Goal: Check status

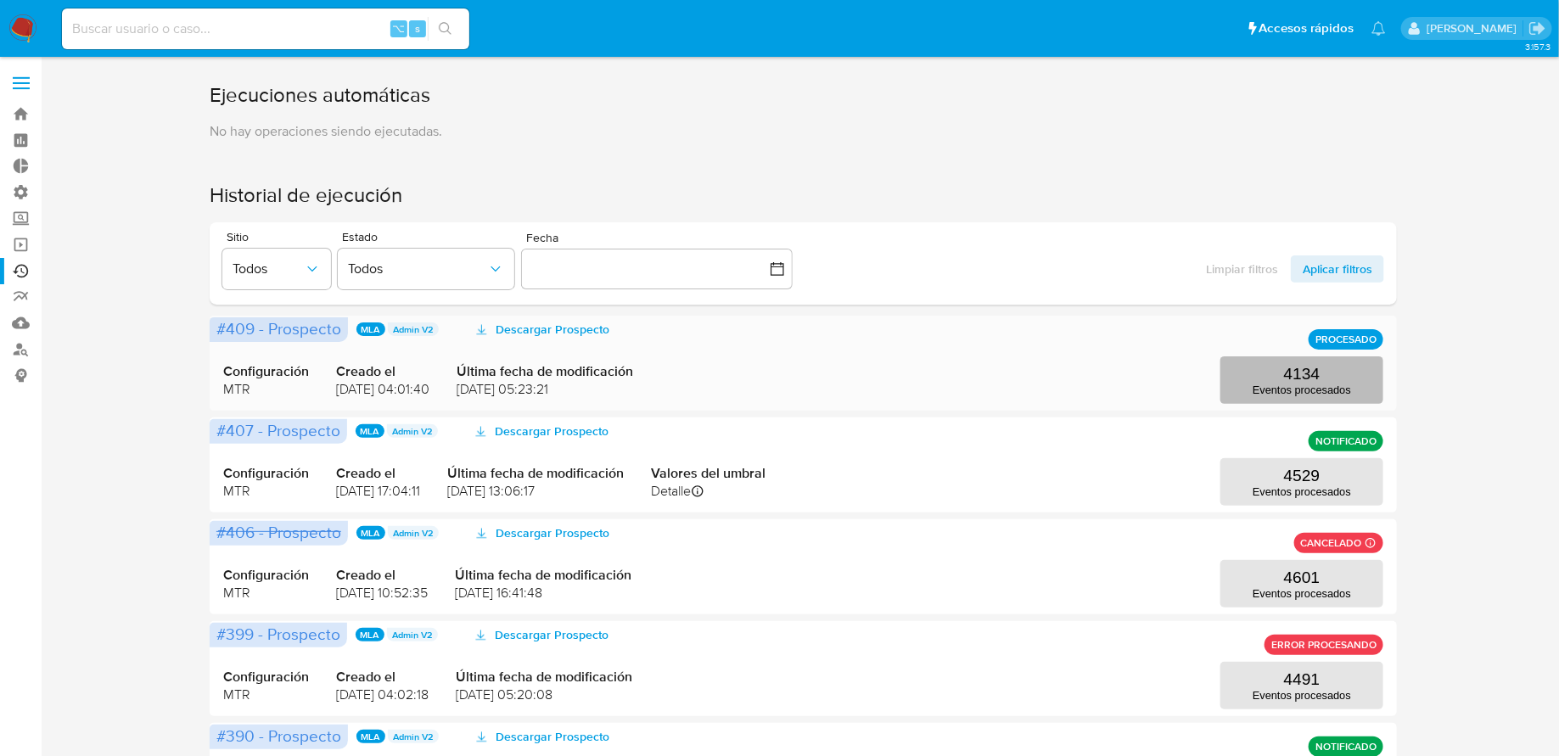
click at [1266, 384] on p "Eventos procesados" at bounding box center [1301, 390] width 98 height 13
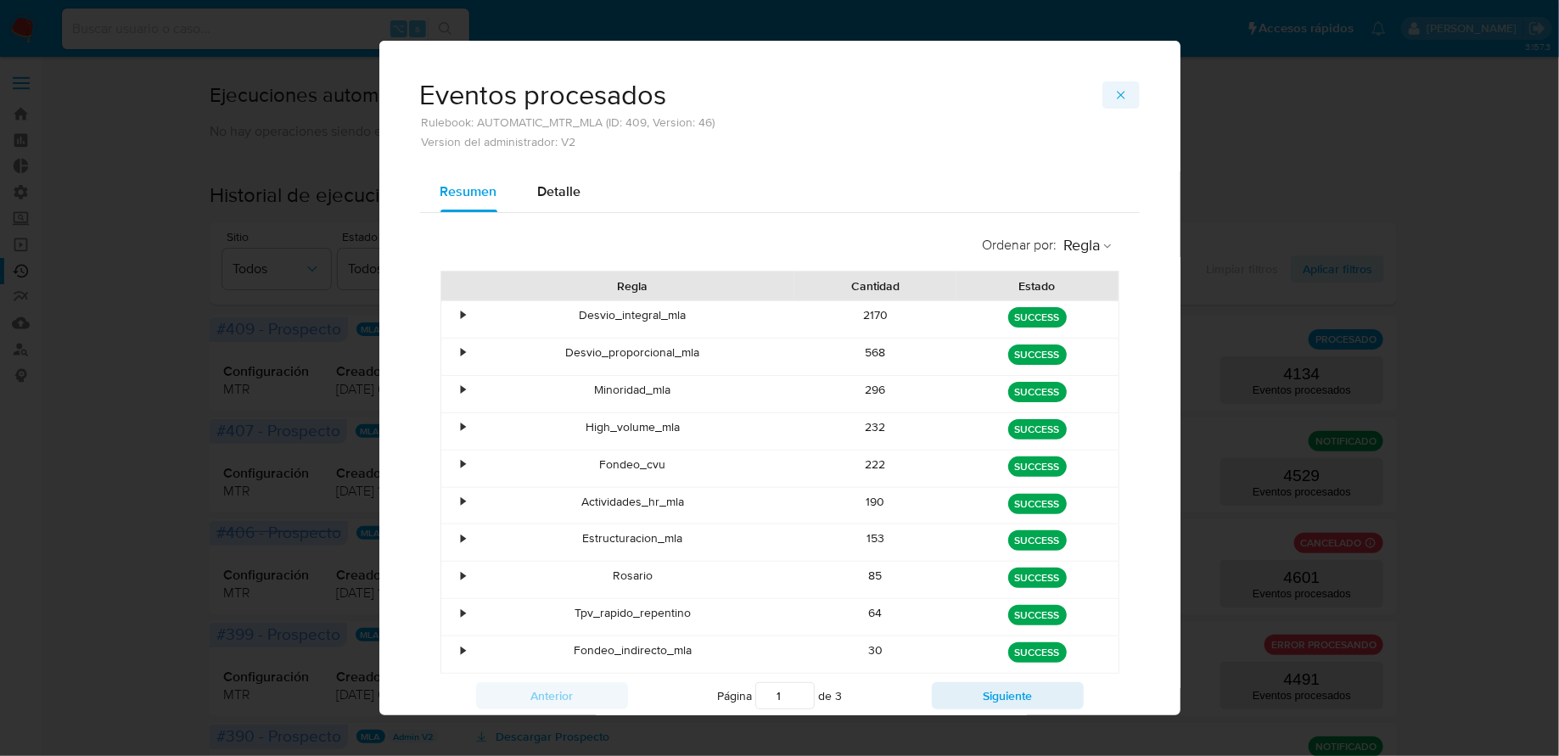
click at [1123, 97] on icon "button" at bounding box center [1121, 95] width 14 height 14
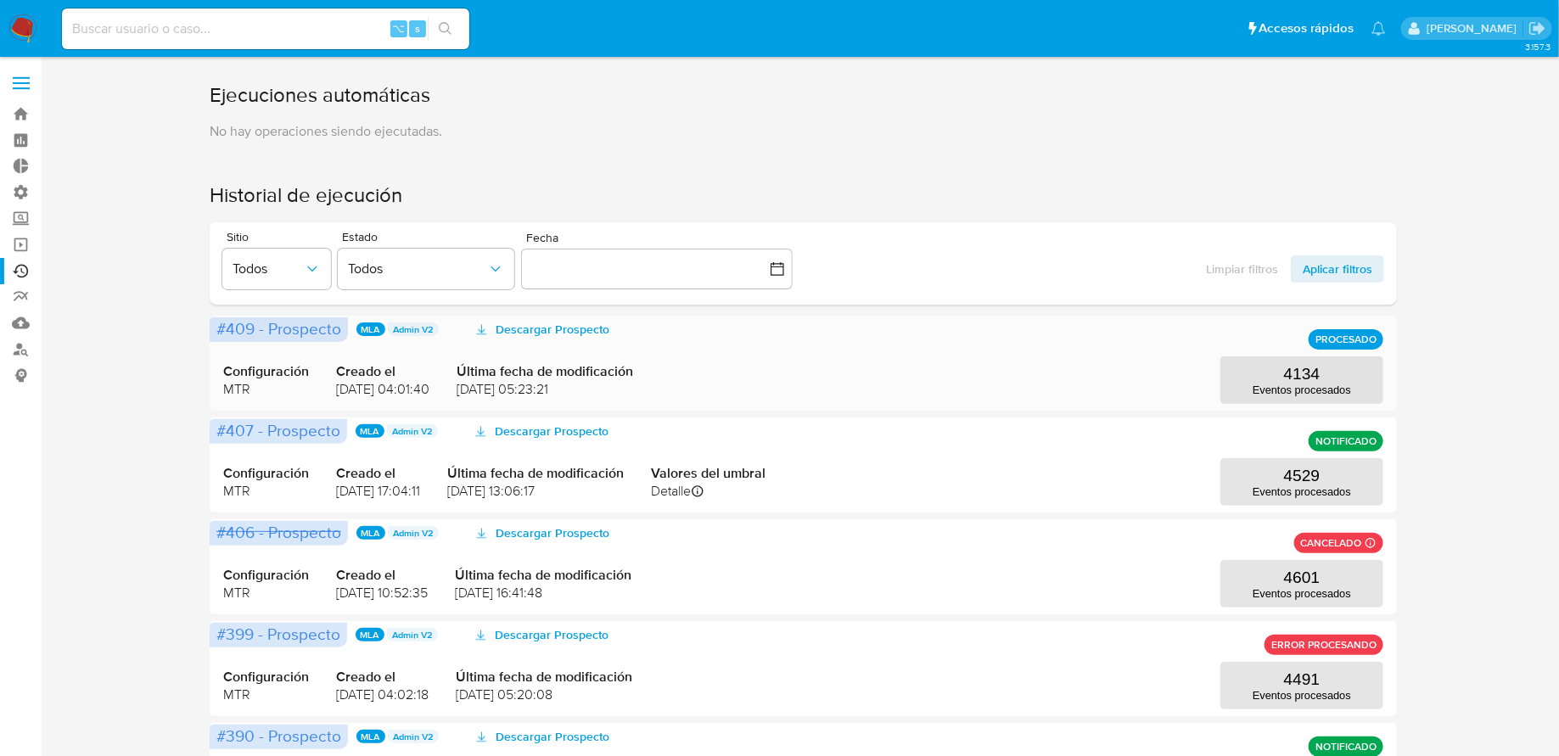
click at [1319, 343] on span "PROCESADO" at bounding box center [1345, 339] width 61 height 7
click at [1312, 358] on button "4134 Eventos procesados" at bounding box center [1301, 380] width 163 height 48
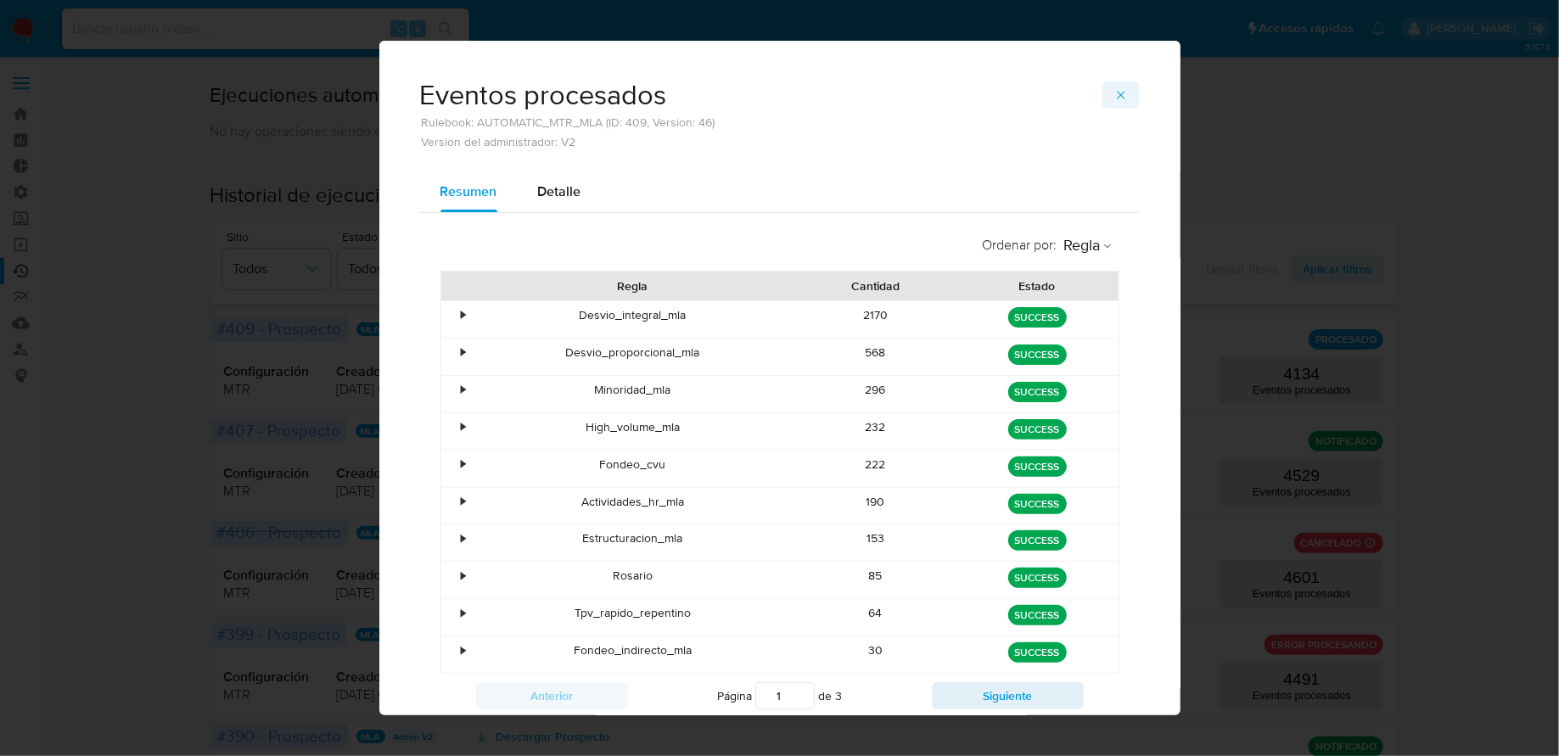
click at [1119, 83] on span "button" at bounding box center [1121, 95] width 14 height 24
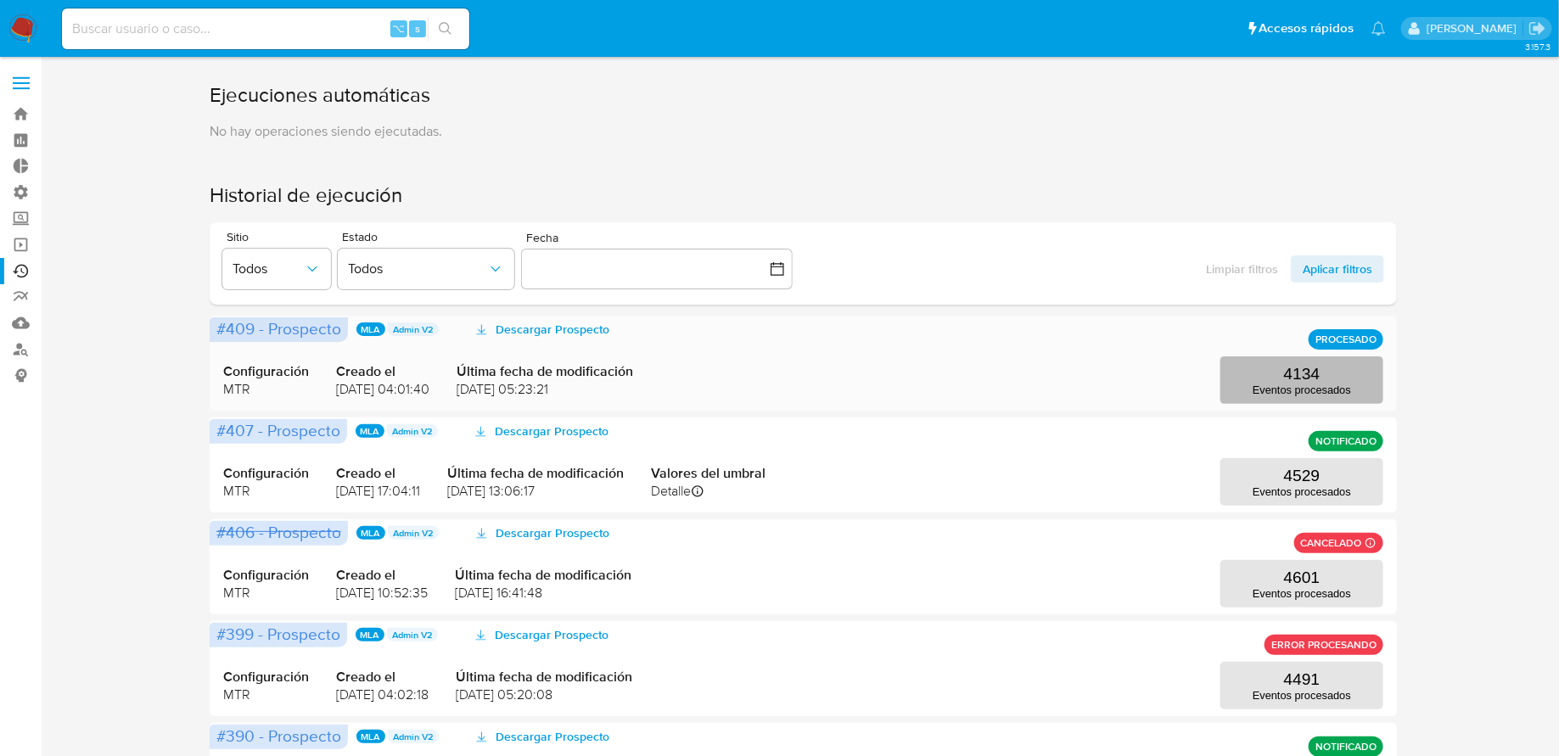
click at [1280, 376] on button "4134 Eventos procesados" at bounding box center [1301, 380] width 163 height 48
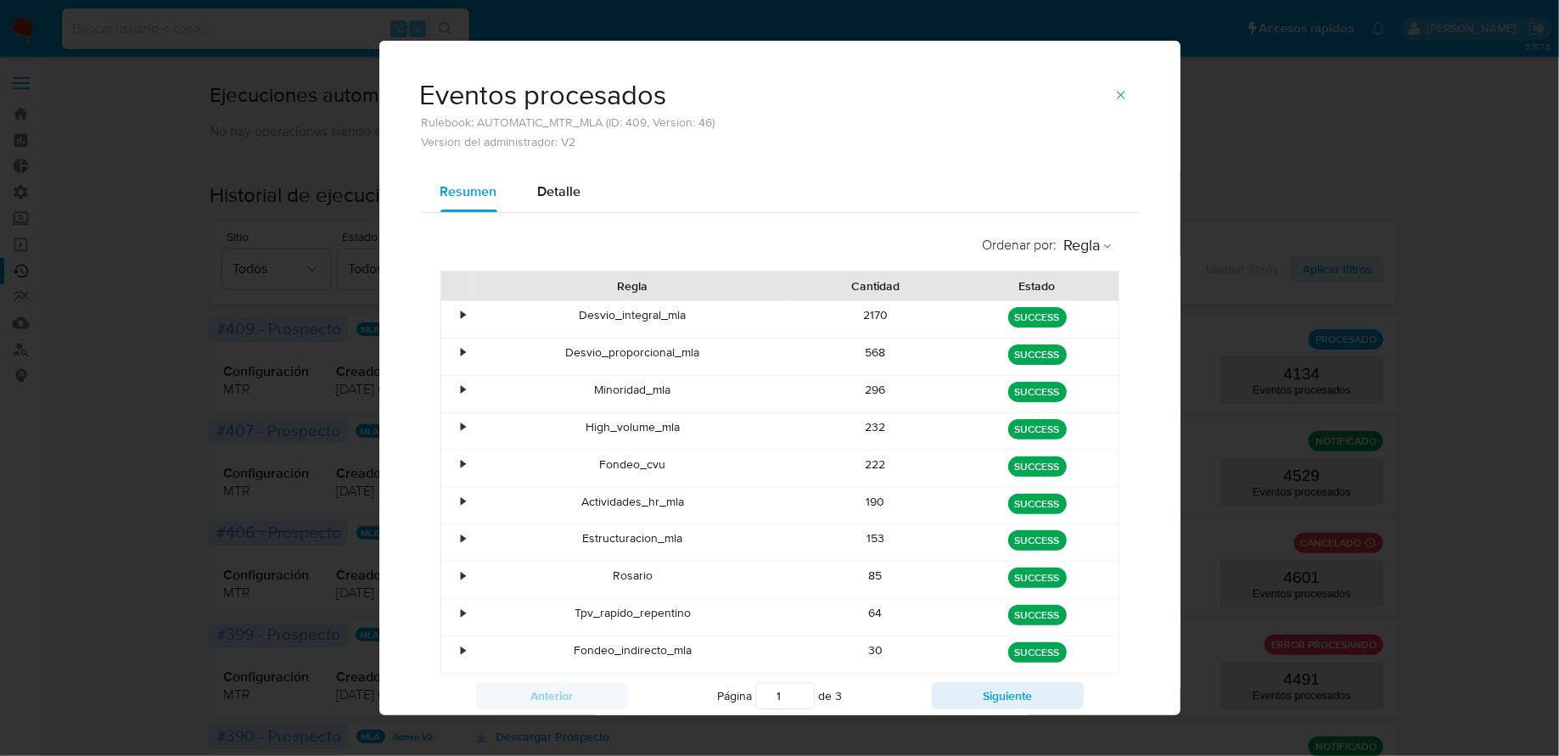
click at [879, 316] on div "2170" at bounding box center [875, 319] width 162 height 36
click at [1036, 285] on div "Estado" at bounding box center [1037, 285] width 138 height 17
click at [1123, 82] on button "button" at bounding box center [1120, 94] width 37 height 27
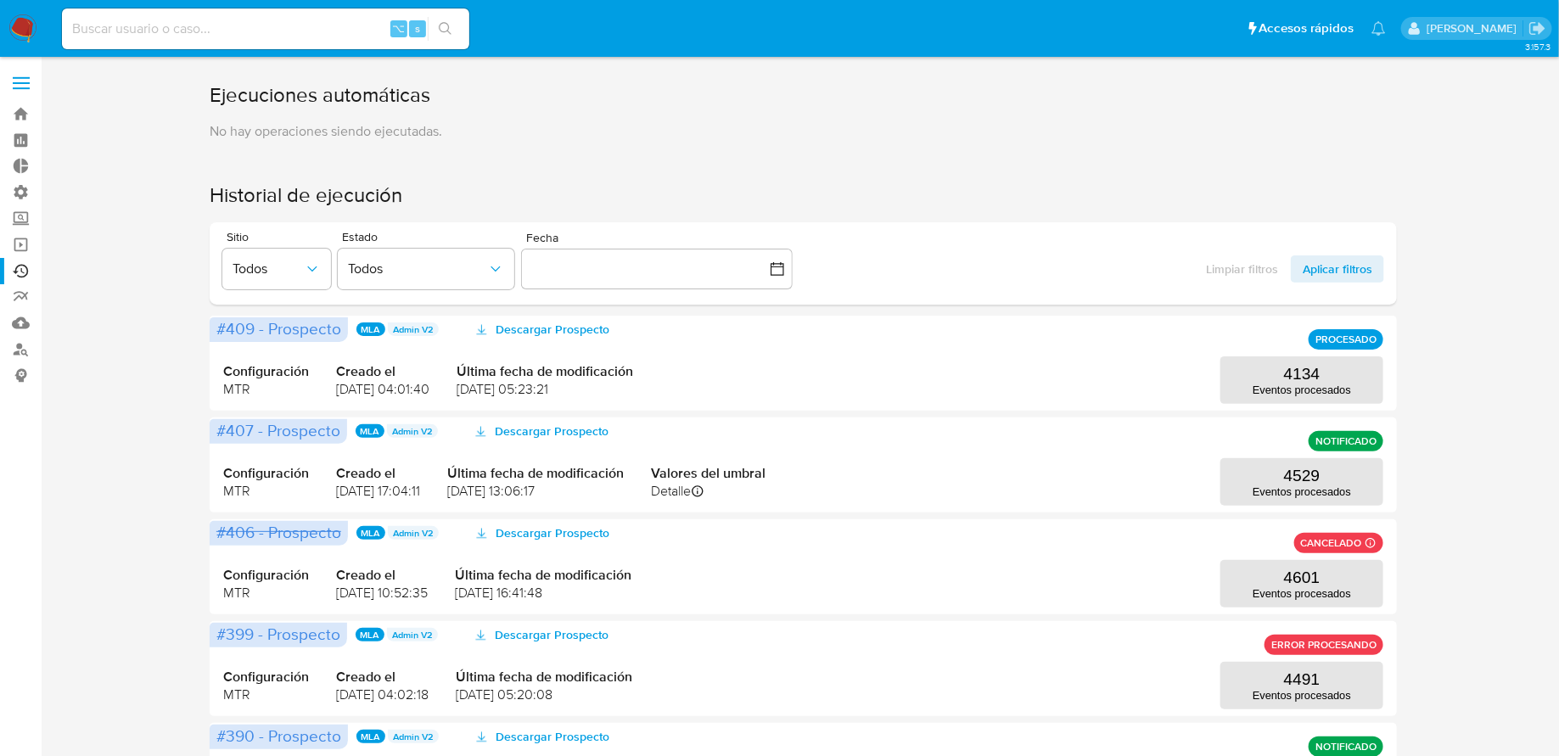
click at [18, 38] on img at bounding box center [22, 28] width 29 height 29
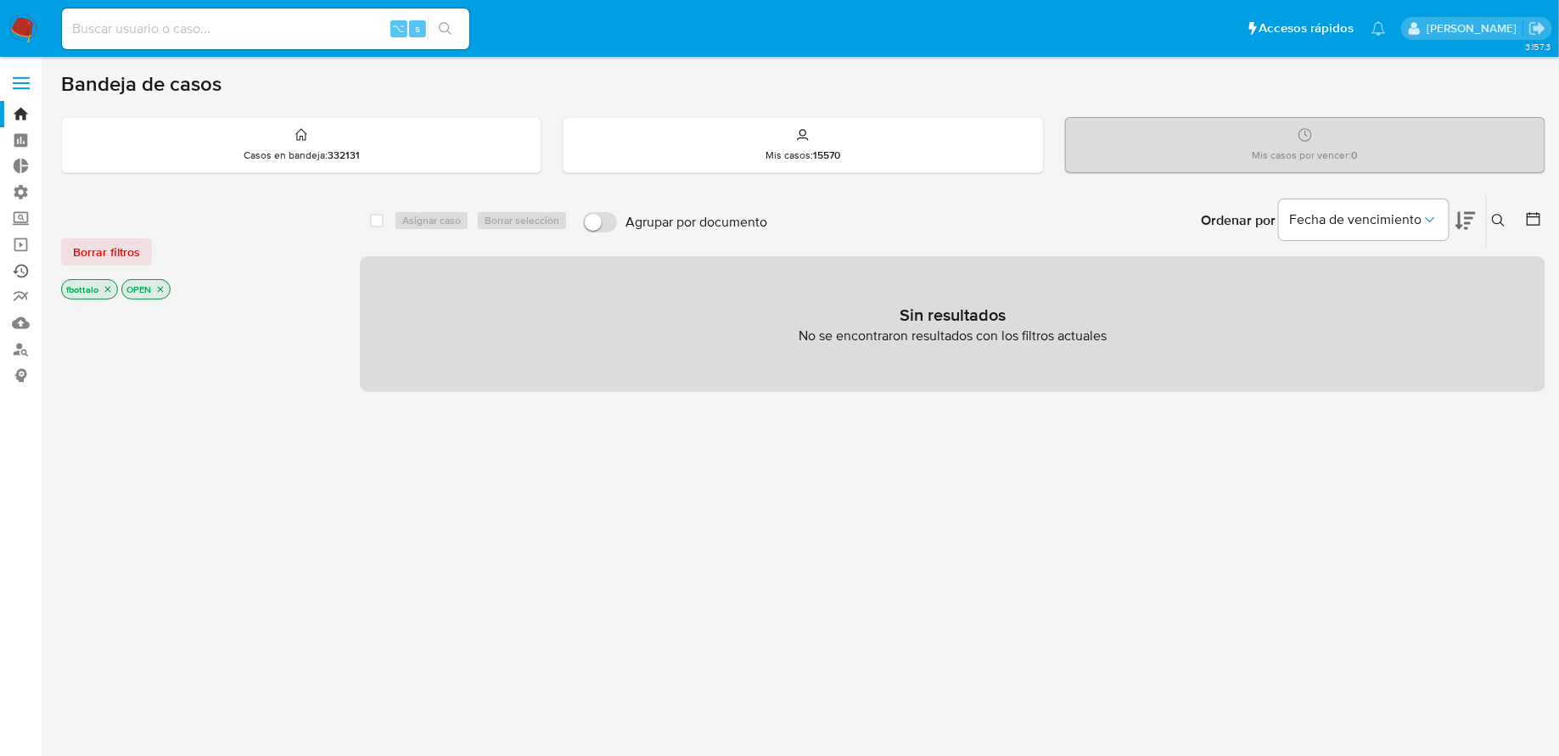
click at [14, 267] on link "Ejecuciones automáticas" at bounding box center [101, 271] width 202 height 26
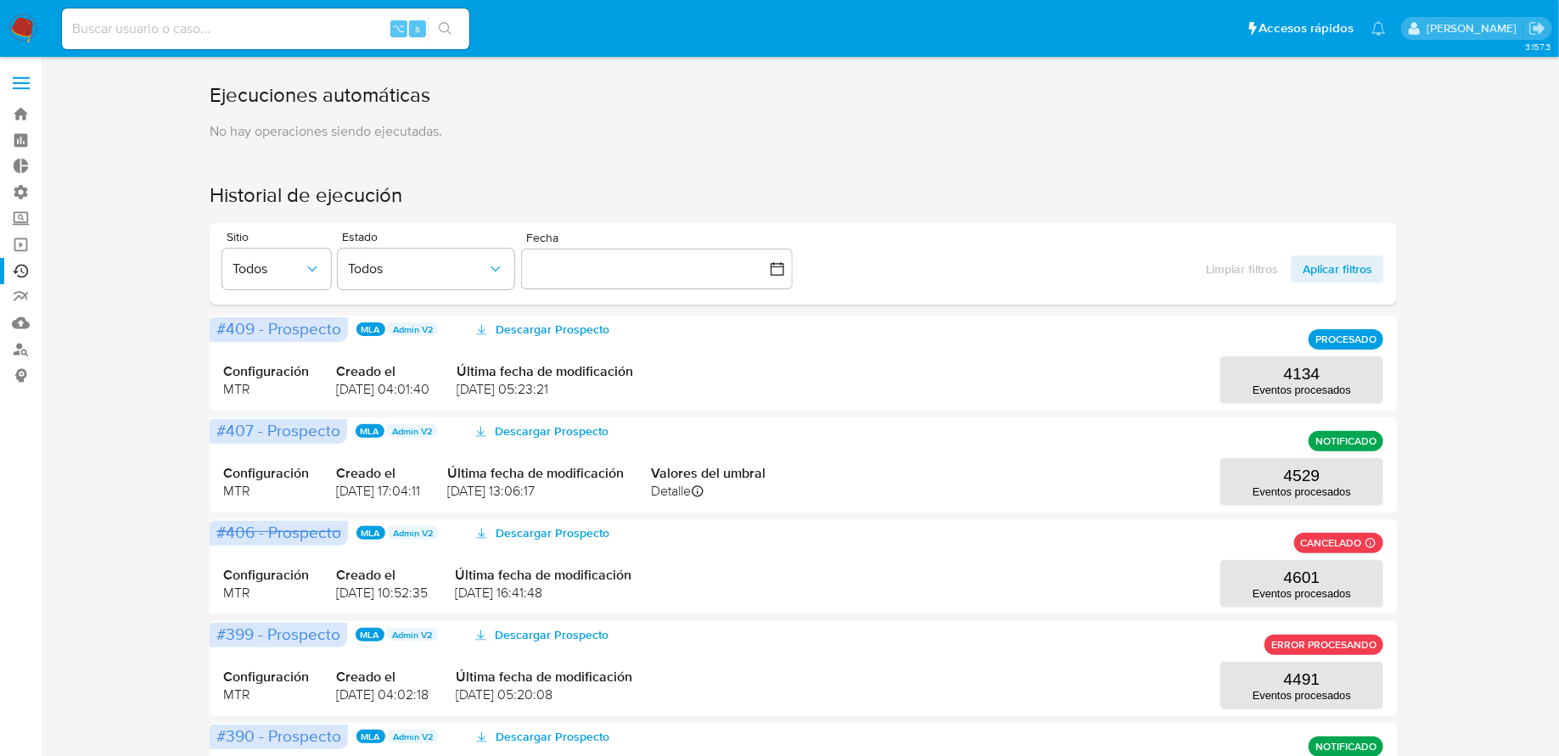
click at [26, 24] on img at bounding box center [22, 28] width 29 height 29
